Goal: Task Accomplishment & Management: Manage account settings

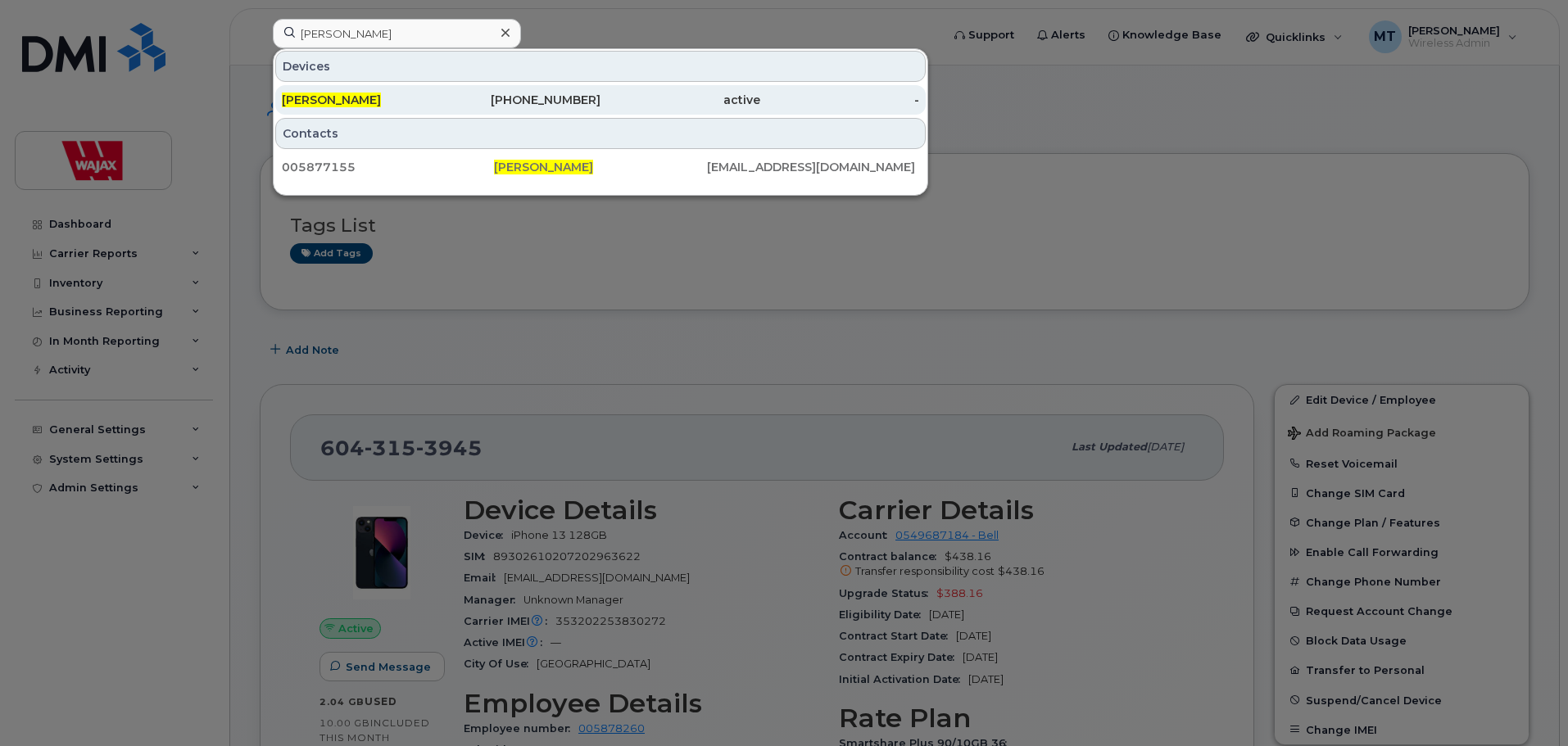
type input "[PERSON_NAME]"
click at [378, 97] on div "[PERSON_NAME]" at bounding box center [361, 99] width 160 height 17
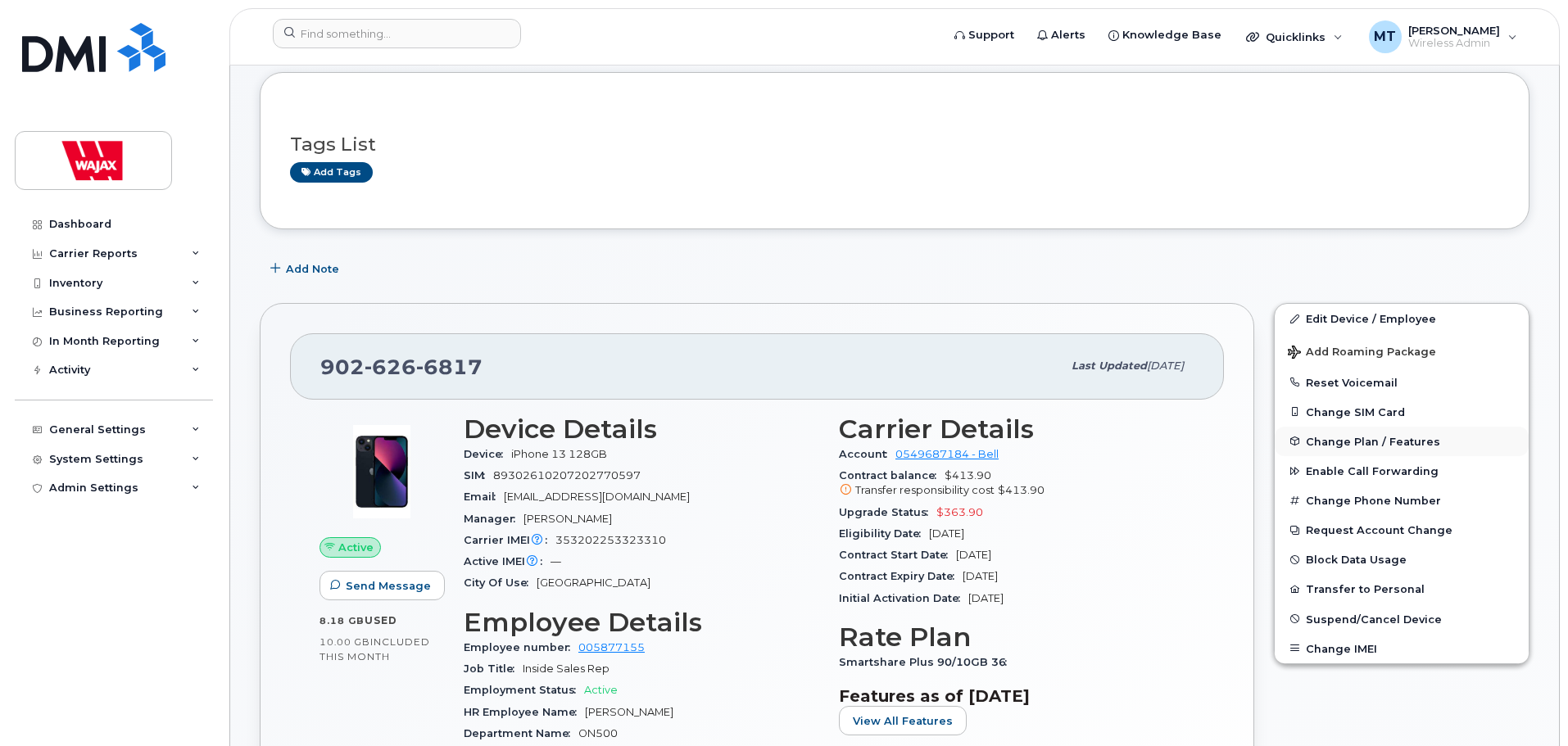
scroll to position [82, 0]
click at [1344, 321] on link "Edit Device / Employee" at bounding box center [1401, 317] width 254 height 29
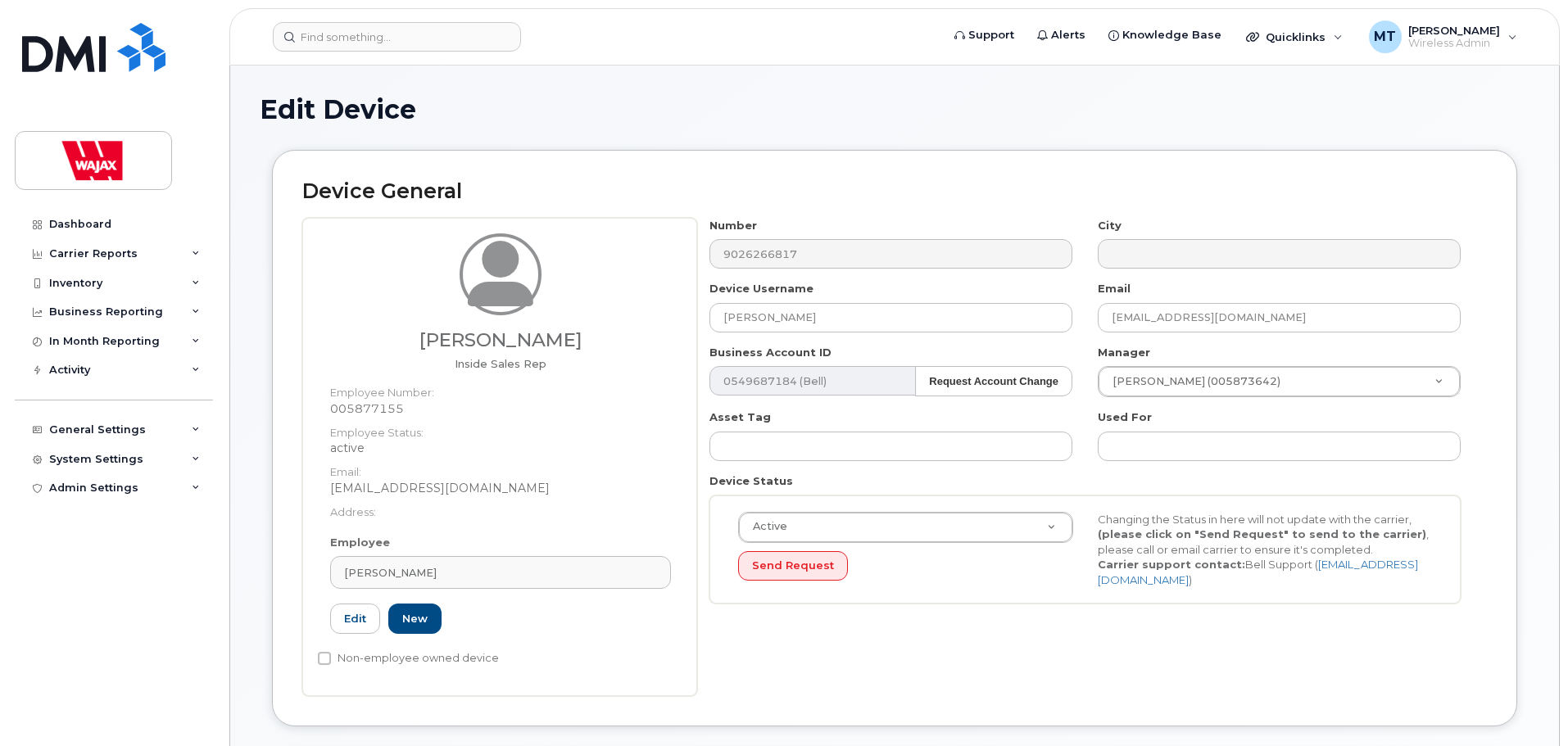
select select "23291732"
drag, startPoint x: 734, startPoint y: 324, endPoint x: 717, endPoint y: 332, distance: 18.8
click at [729, 327] on input "[PERSON_NAME]" at bounding box center [890, 317] width 363 height 29
click at [723, 321] on input "[PERSON_NAME]" at bounding box center [890, 317] width 363 height 29
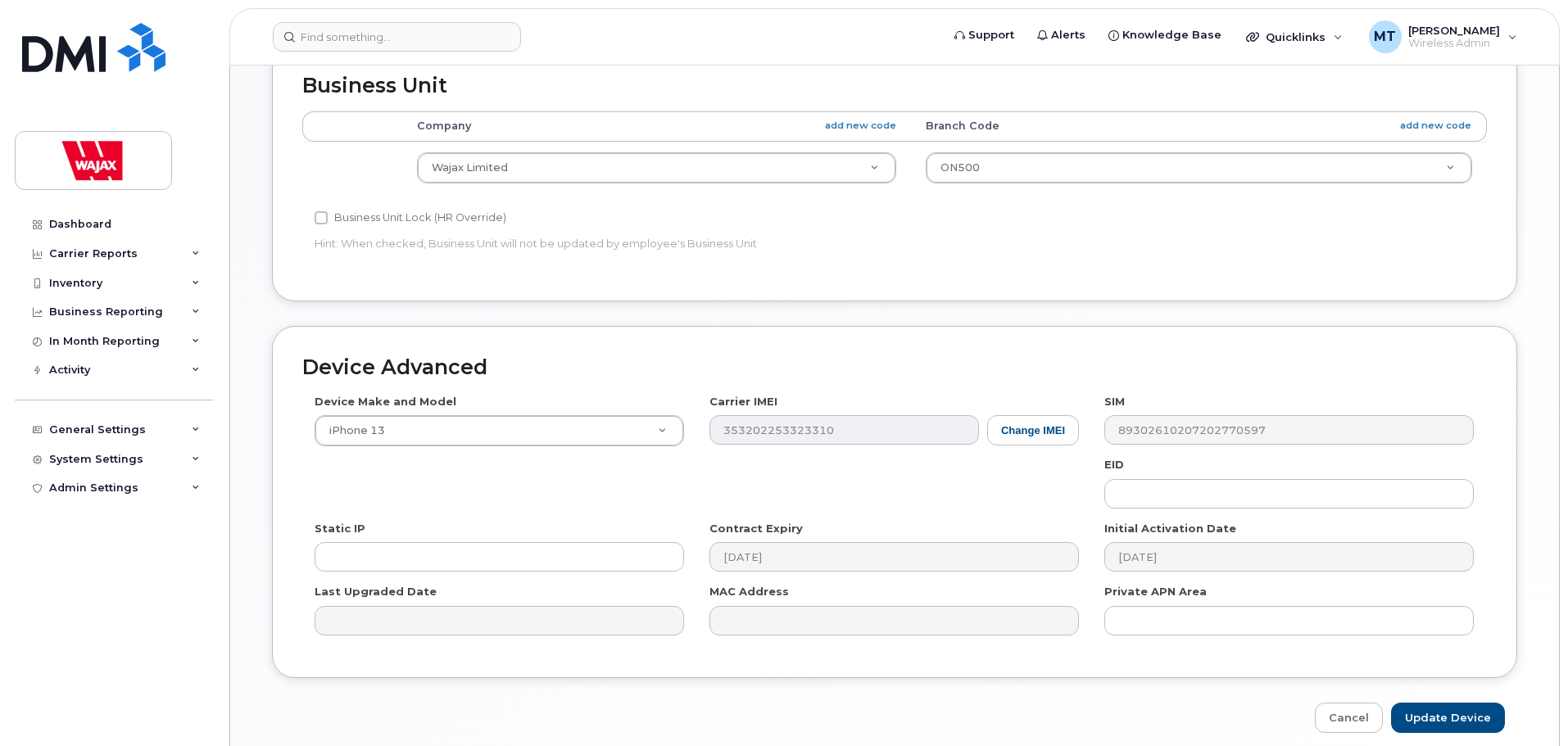
scroll to position [776, 0]
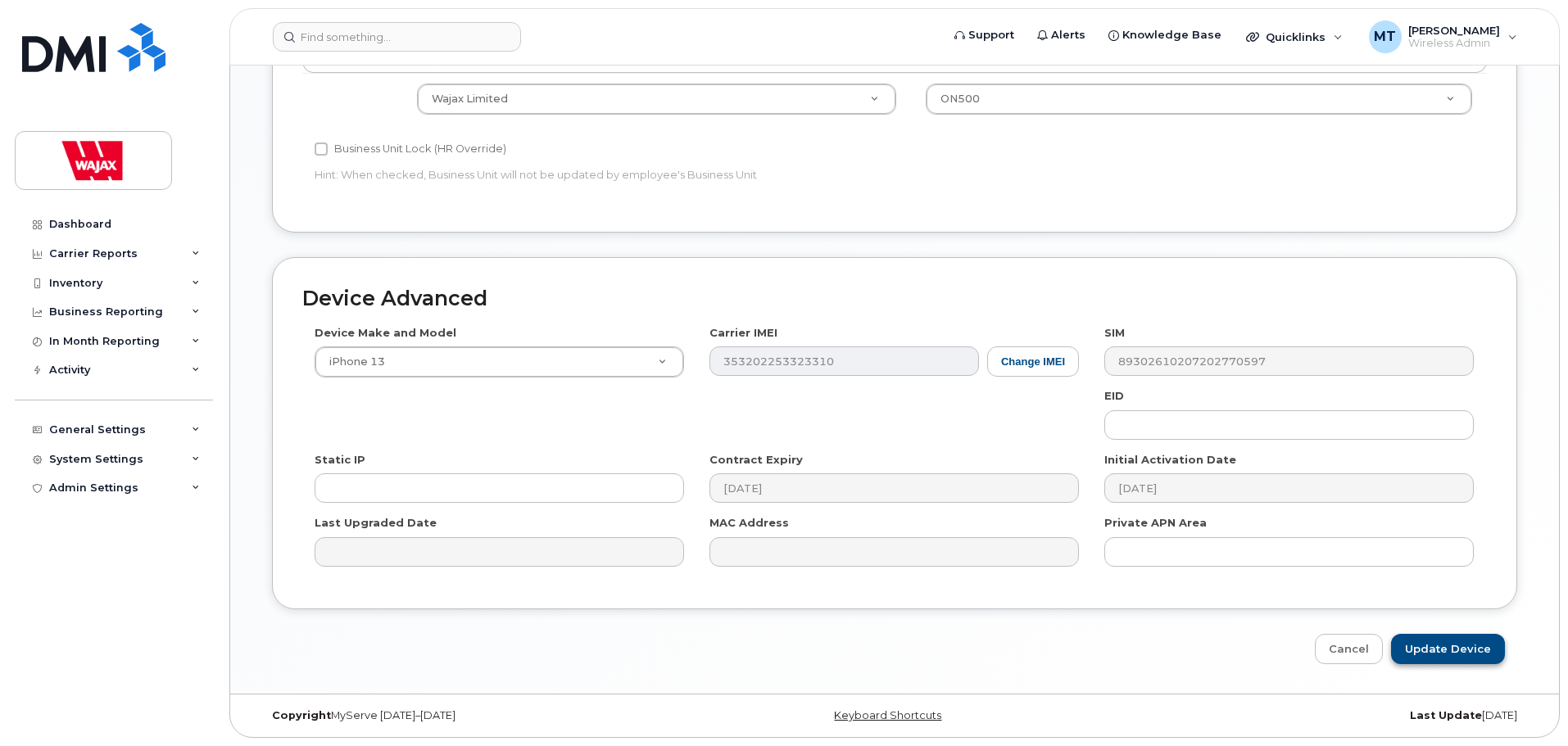
type input "S-[PERSON_NAME]"
click at [1442, 653] on input "Update Device" at bounding box center [1447, 649] width 114 height 30
type input "Saving..."
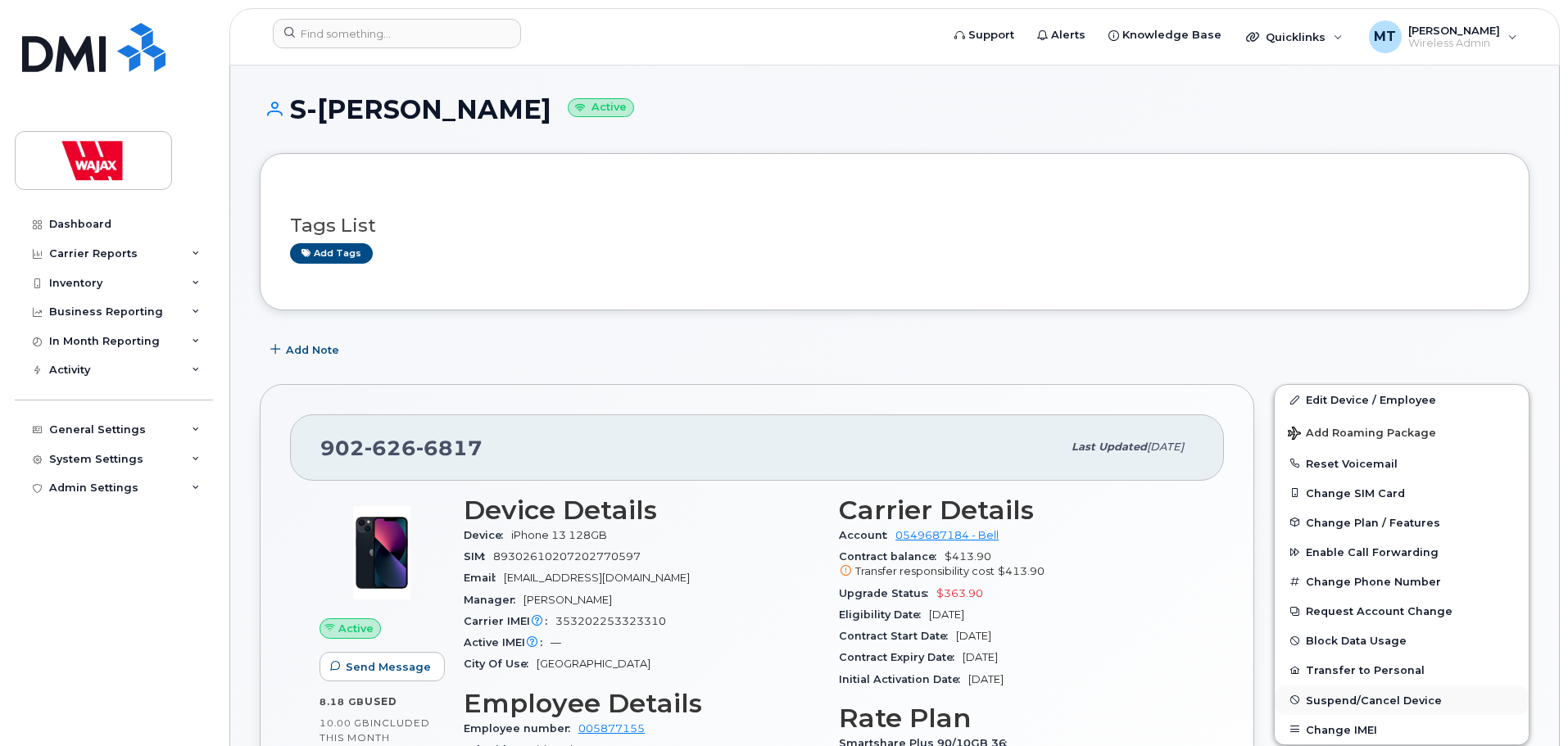
click at [1342, 693] on span "Suspend/Cancel Device" at bounding box center [1374, 699] width 136 height 13
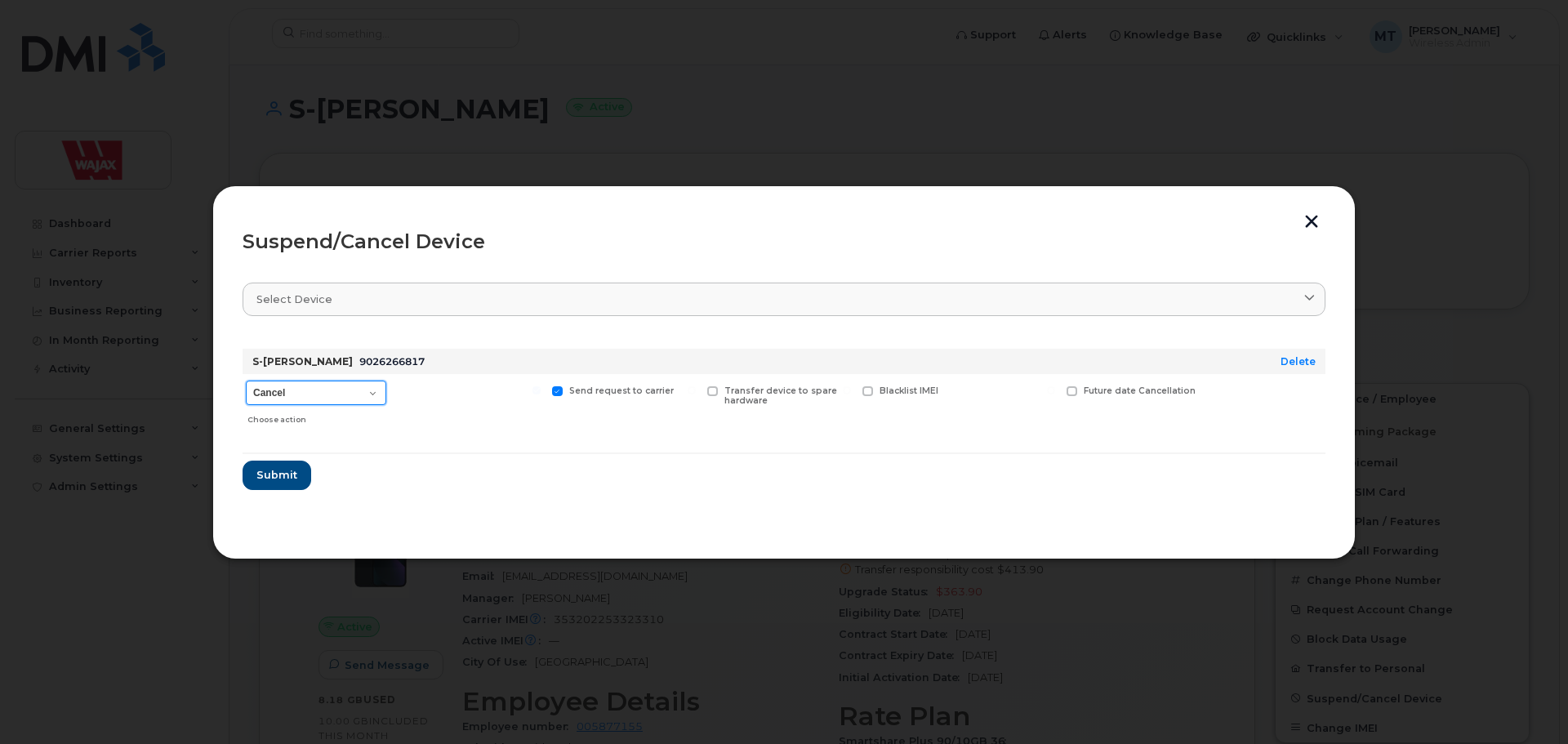
click at [351, 390] on select "Cancel Suspend - Extend Suspension Suspend - Reduced Rate Suspend - Full Rate S…" at bounding box center [316, 392] width 141 height 24
select select "[object Object]"
click at [246, 381] on select "Cancel Suspend - Extend Suspension Suspend - Reduced Rate Suspend - Full Rate S…" at bounding box center [316, 392] width 141 height 24
click at [290, 470] on span "Submit" at bounding box center [276, 475] width 41 height 16
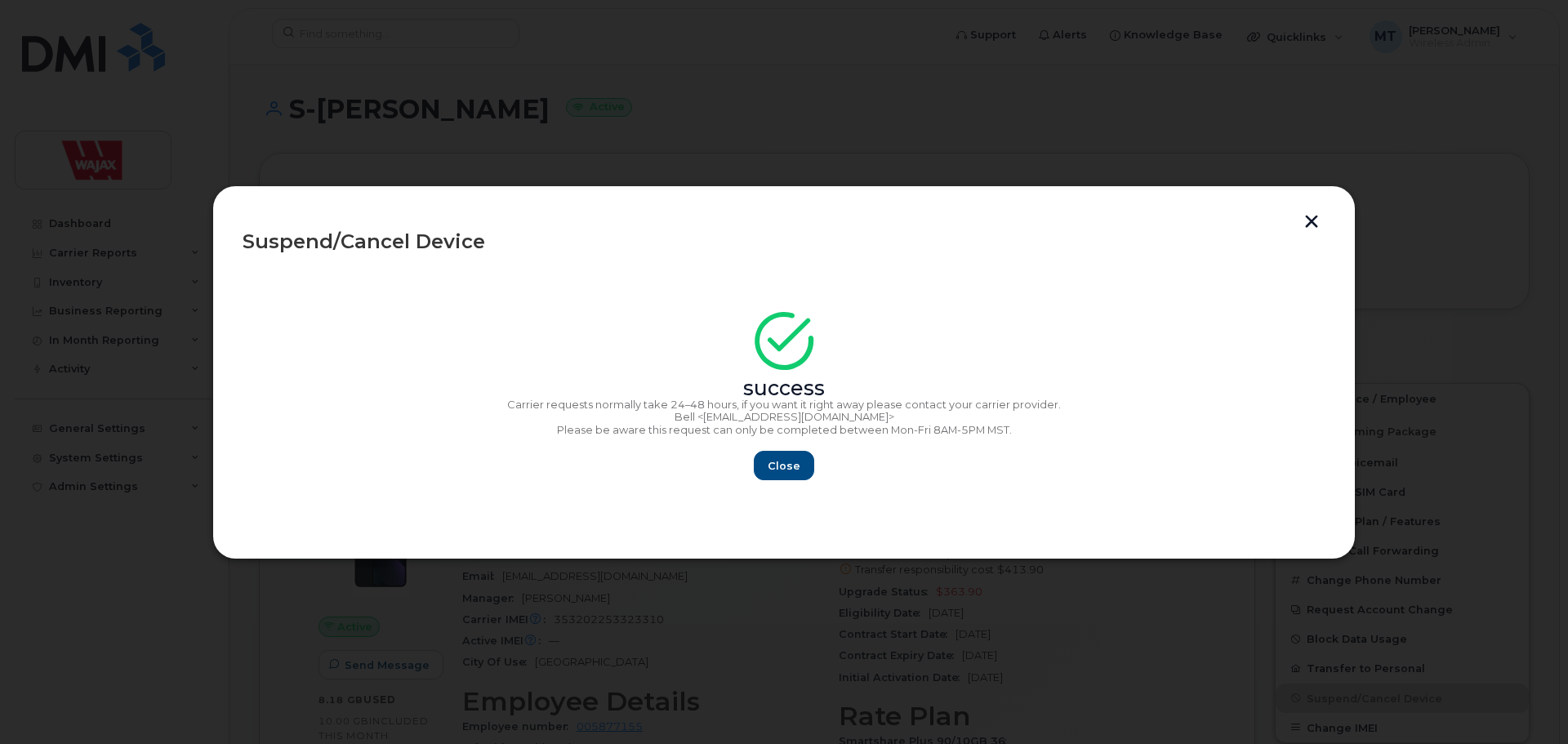
click at [822, 463] on div "Close" at bounding box center [784, 465] width 1083 height 29
click at [799, 469] on button "Close" at bounding box center [784, 465] width 59 height 29
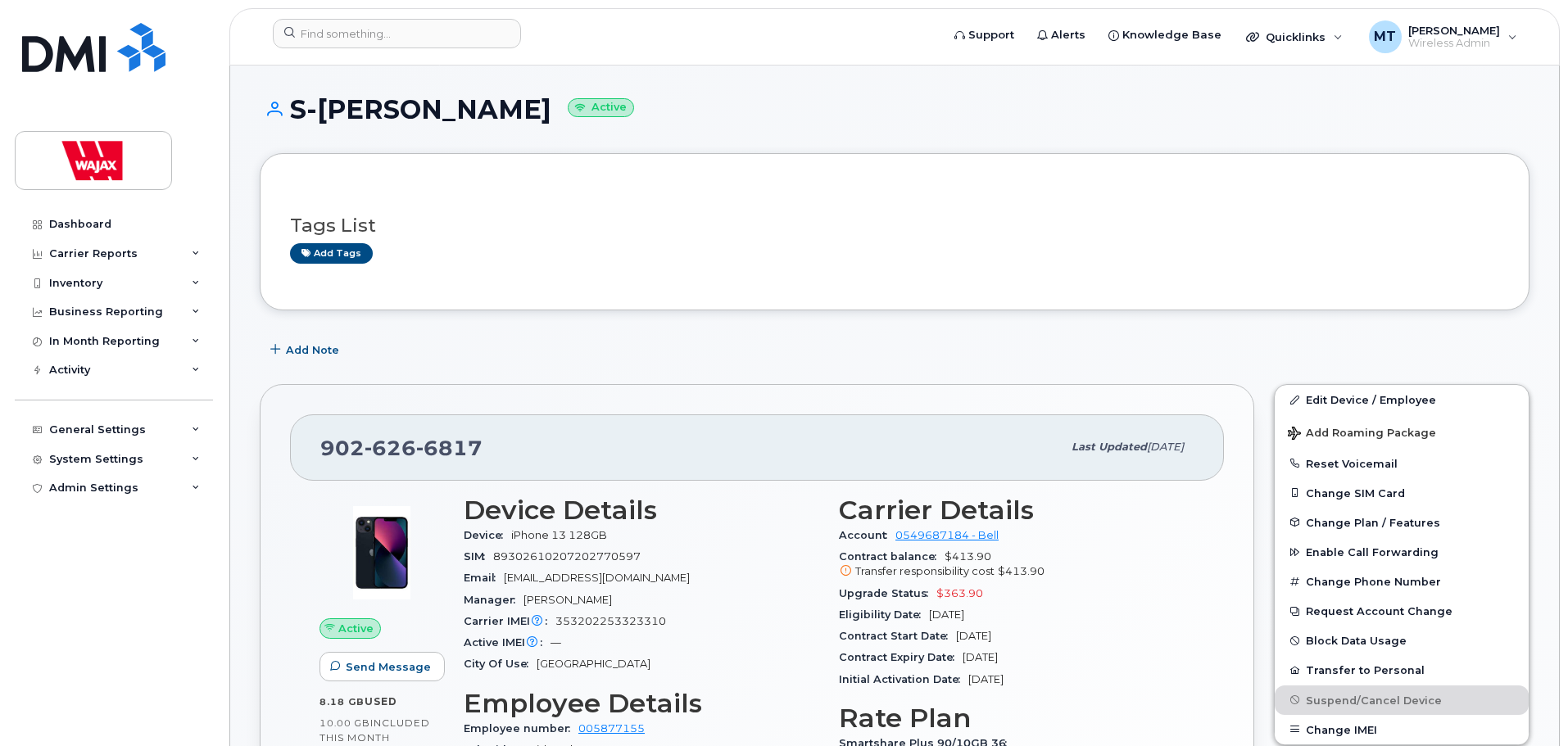
click at [822, 338] on div "Add Note" at bounding box center [895, 350] width 1270 height 29
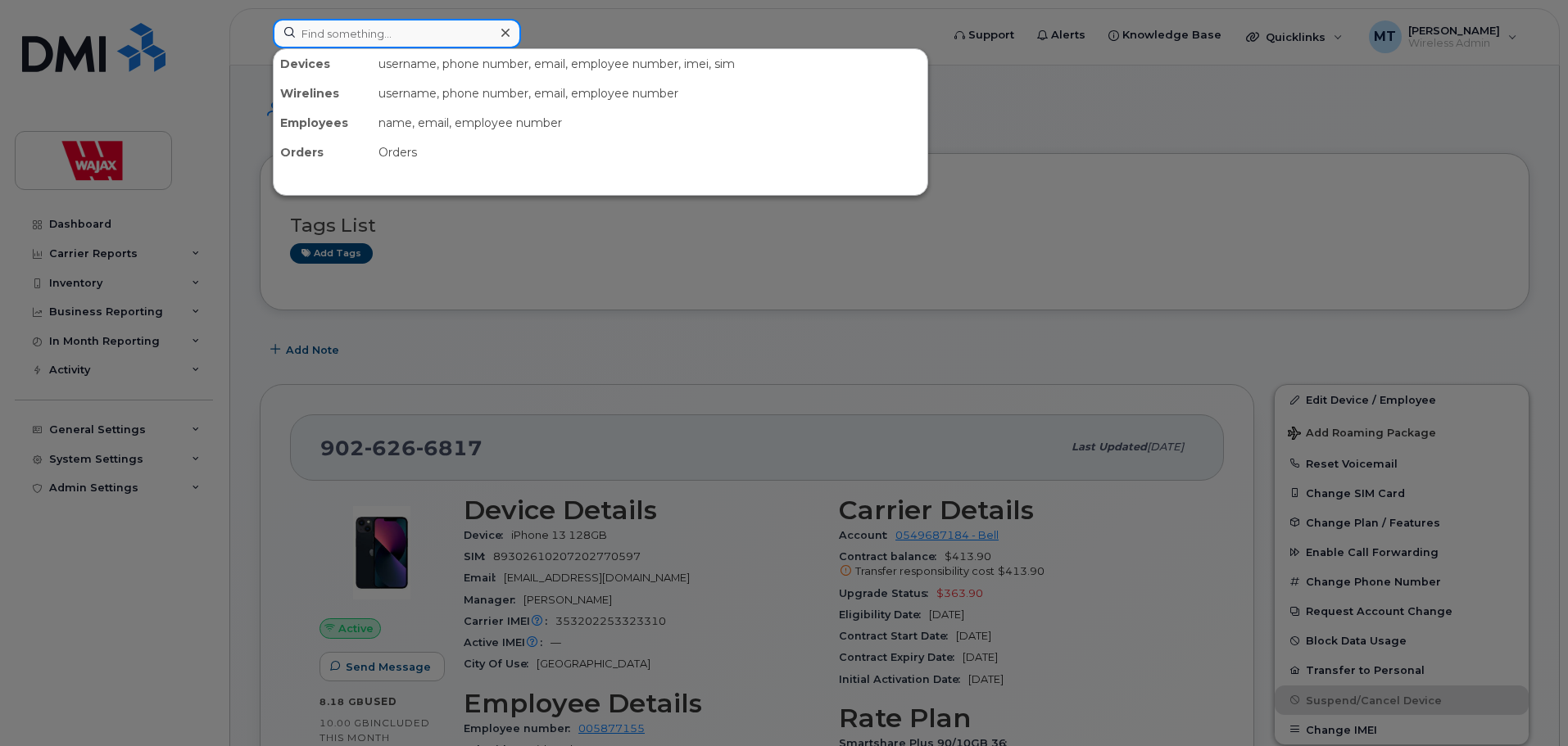
click at [406, 23] on input at bounding box center [396, 33] width 248 height 29
paste input "9022106053"
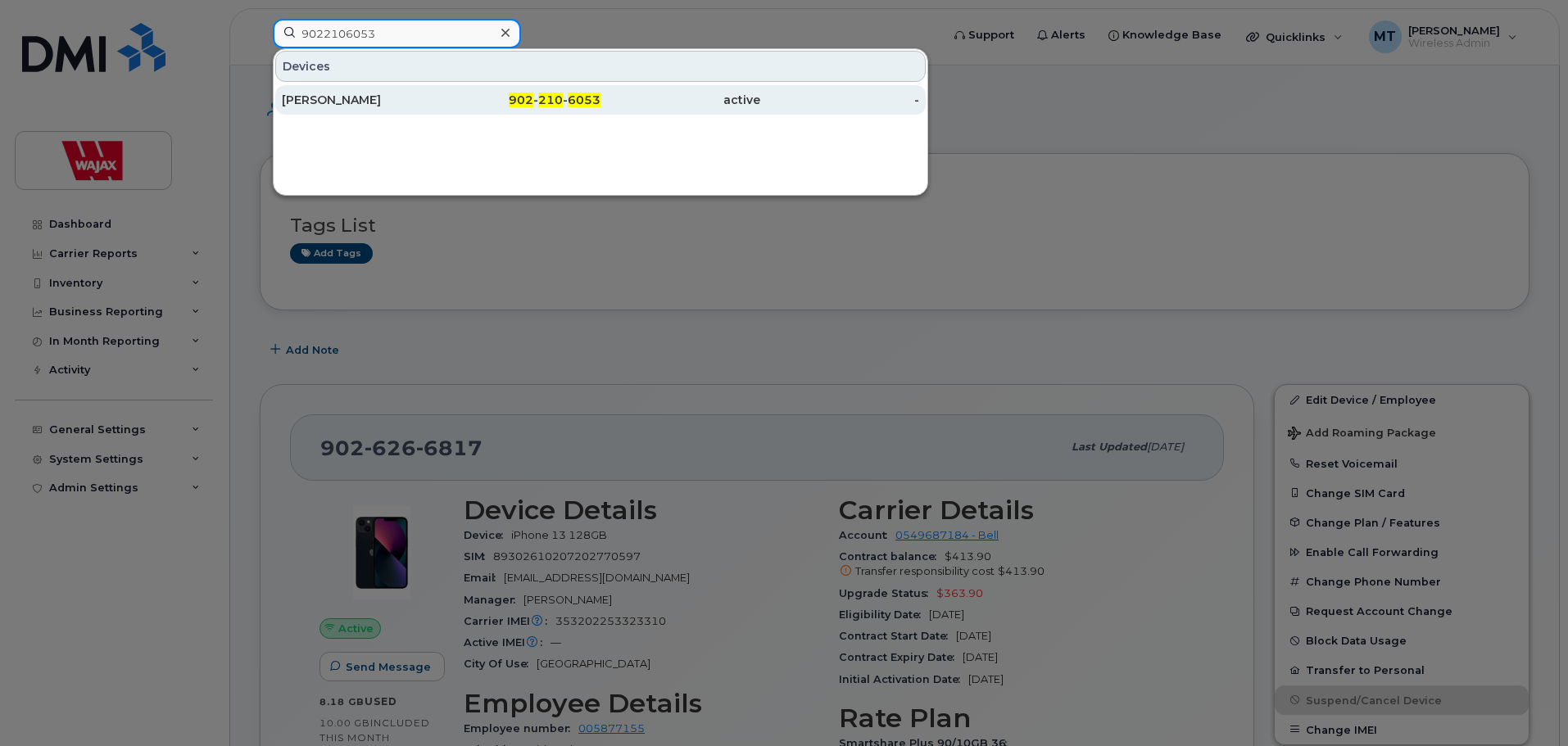
type input "9022106053"
click at [389, 98] on div "Ethen Schofield" at bounding box center [361, 99] width 160 height 17
